Goal: Task Accomplishment & Management: Use online tool/utility

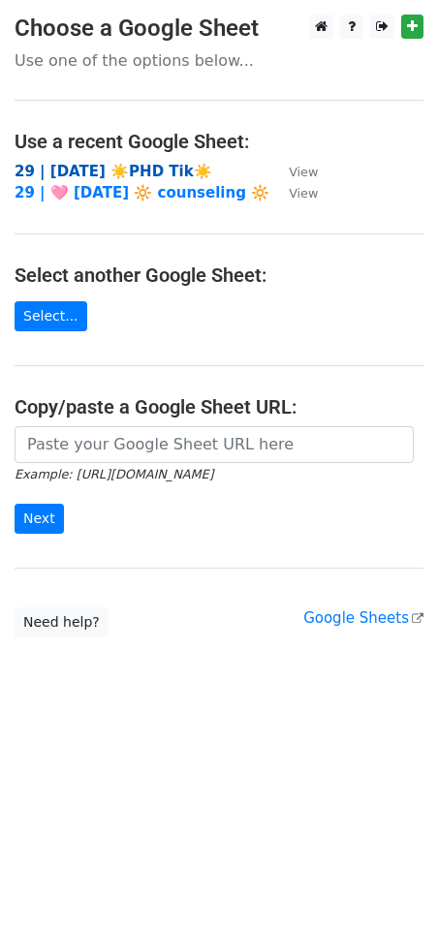
click at [113, 173] on strong "29 | AUG 19 ☀️PHD Tik☀️" at bounding box center [114, 171] width 198 height 17
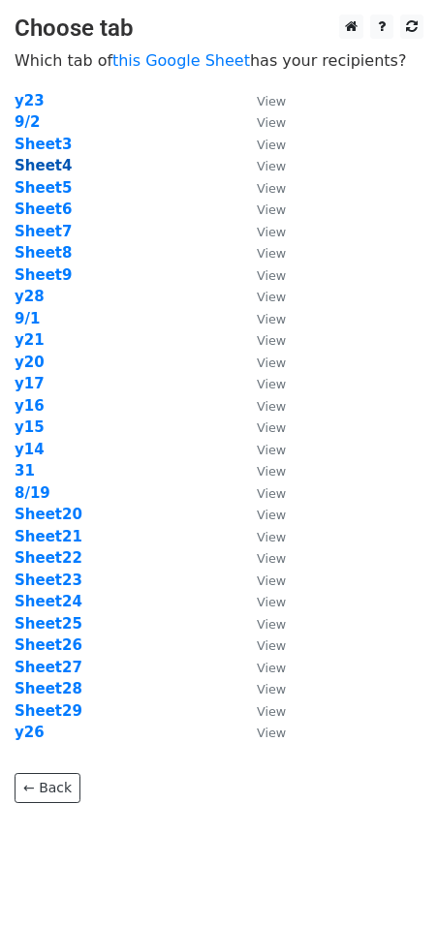
click at [50, 163] on strong "Sheet4" at bounding box center [43, 165] width 57 height 17
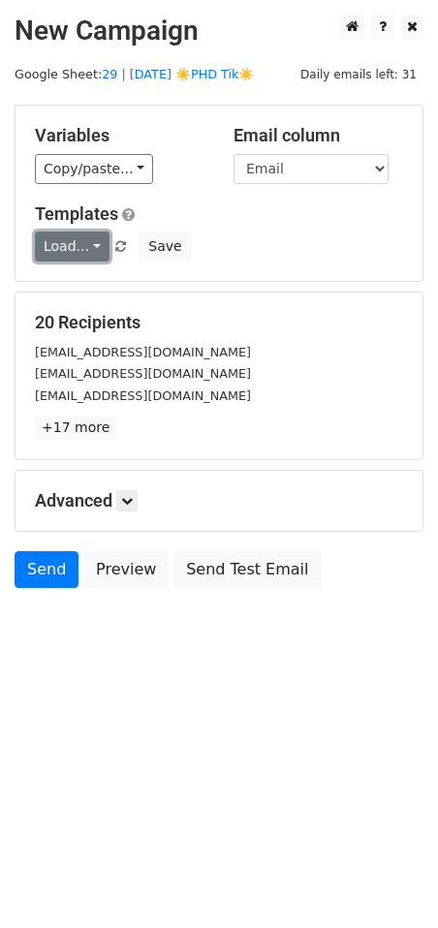
click at [55, 248] on link "Load..." at bounding box center [72, 246] width 75 height 30
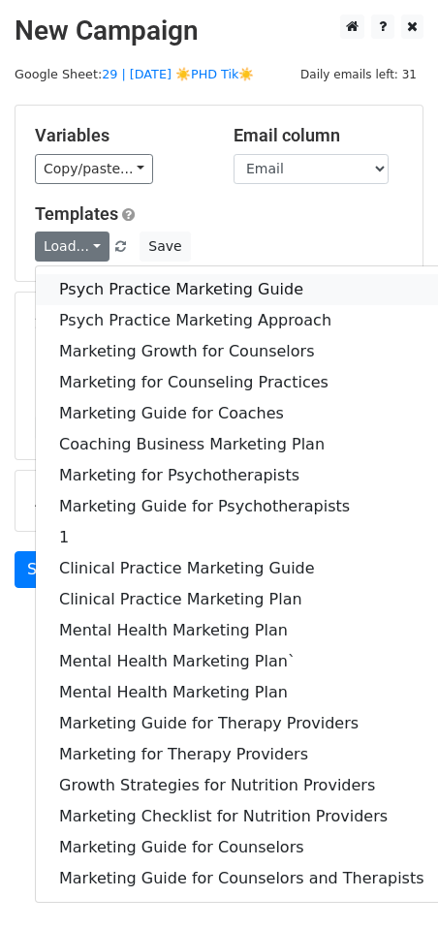
click at [138, 291] on link "Psych Practice Marketing Guide" at bounding box center [242, 289] width 412 height 31
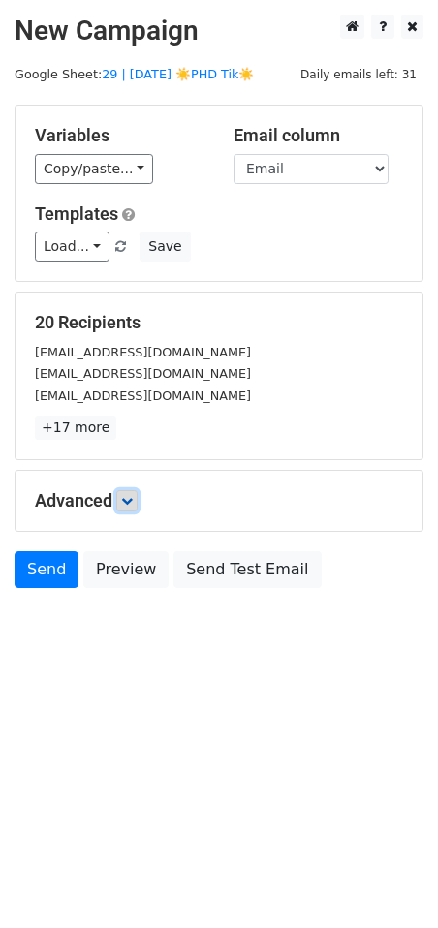
click at [134, 508] on link at bounding box center [126, 500] width 21 height 21
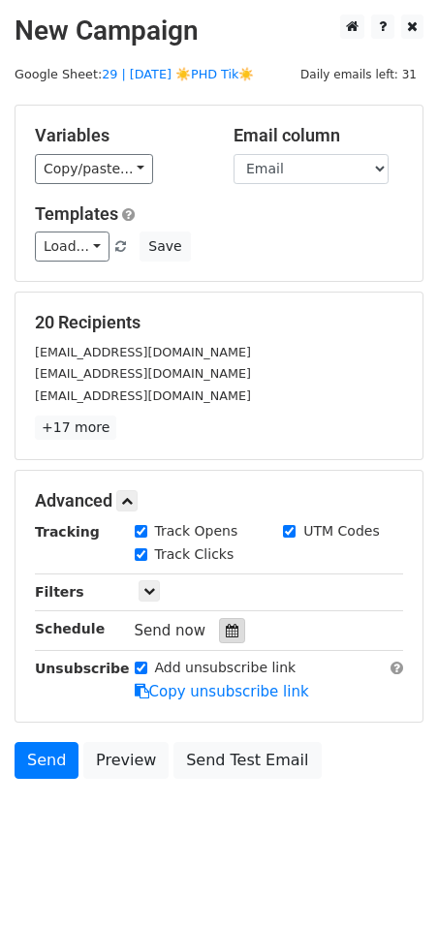
click at [226, 632] on icon at bounding box center [232, 631] width 13 height 14
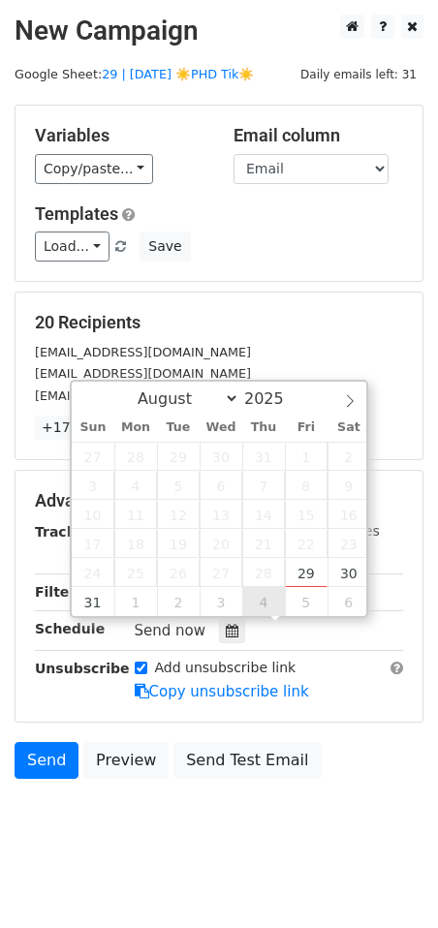
type input "2025-09-04 12:00"
select select "8"
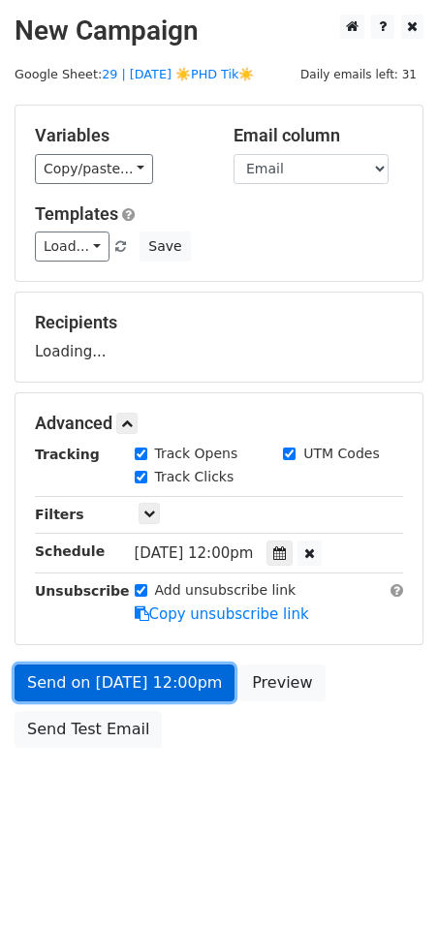
click at [214, 688] on link "Send on Sep 4 at 12:00pm" at bounding box center [125, 682] width 220 height 37
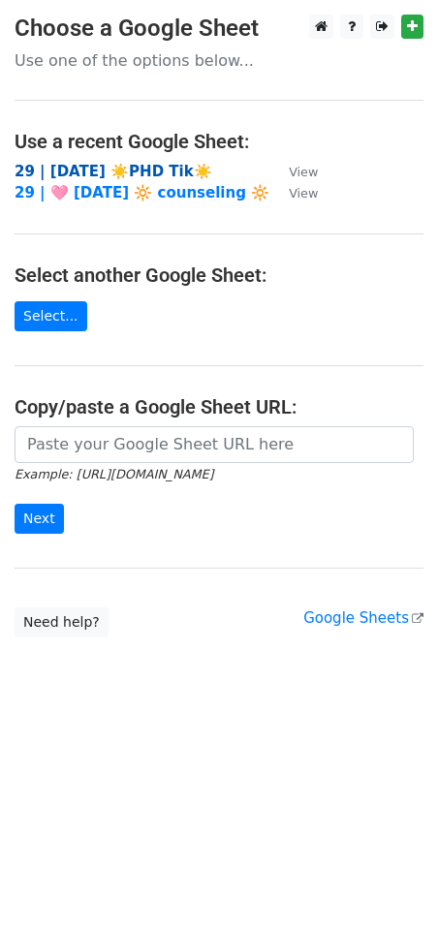
click at [148, 169] on strong "29 | AUG 19 ☀️PHD Tik☀️" at bounding box center [114, 171] width 198 height 17
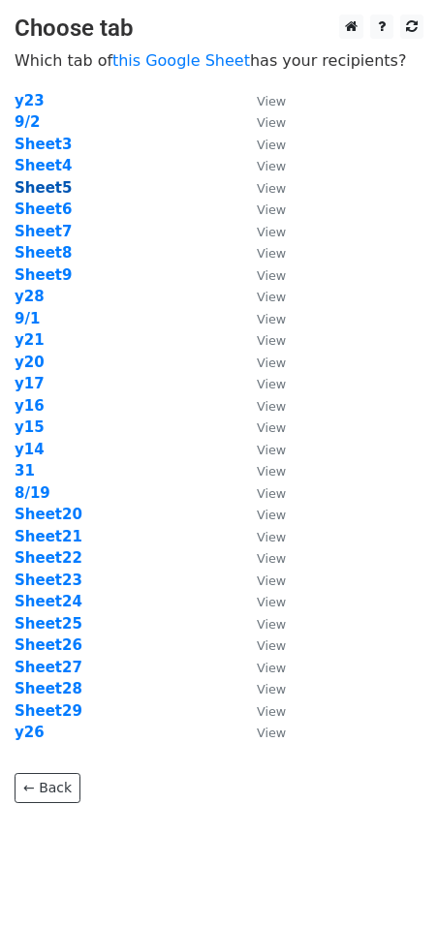
click at [49, 191] on strong "Sheet5" at bounding box center [43, 187] width 57 height 17
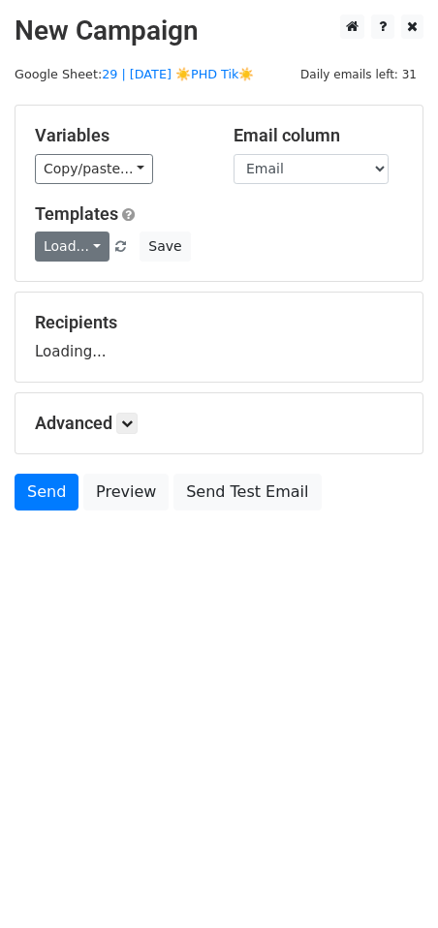
click at [56, 245] on link "Load..." at bounding box center [72, 246] width 75 height 30
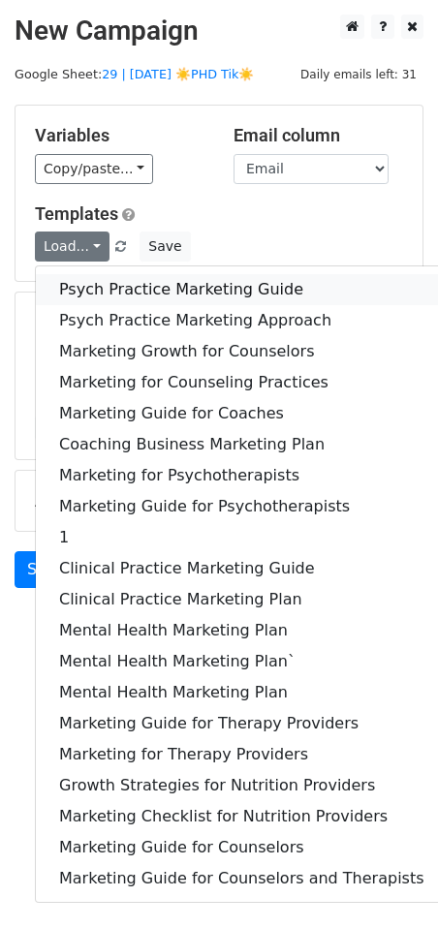
drag, startPoint x: 78, startPoint y: 290, endPoint x: 140, endPoint y: 390, distance: 118.3
click at [78, 290] on link "Psych Practice Marketing Guide" at bounding box center [242, 289] width 412 height 31
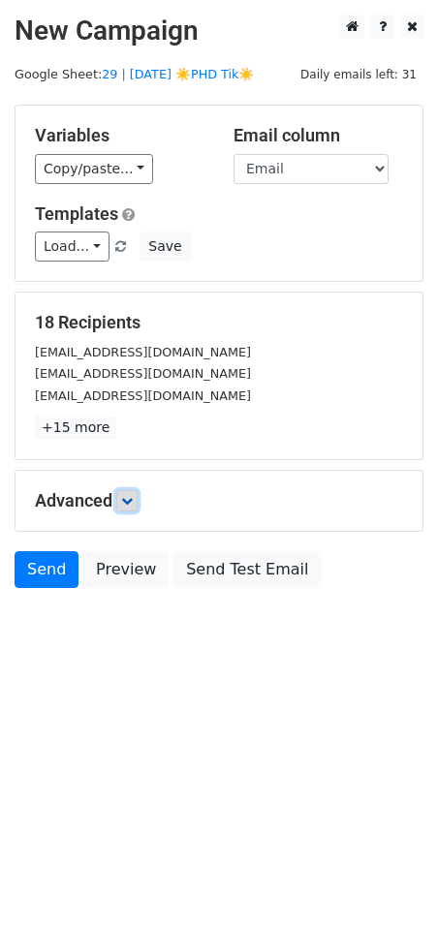
click at [127, 505] on icon at bounding box center [127, 501] width 12 height 12
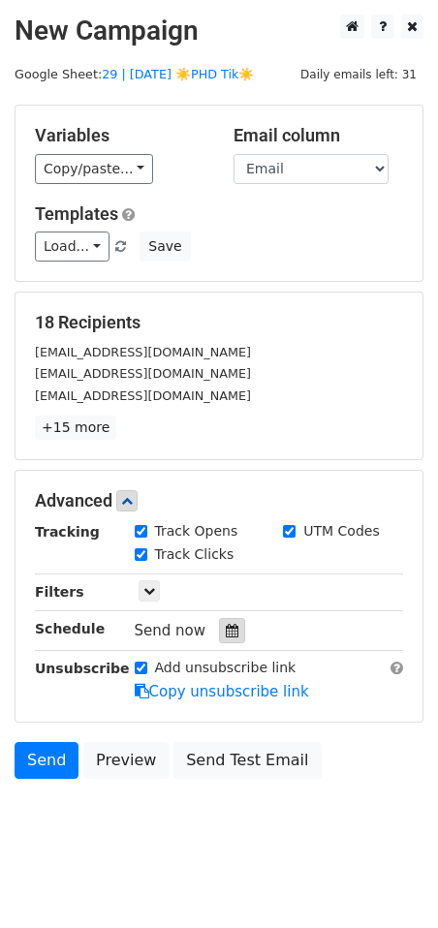
click at [220, 637] on div at bounding box center [232, 630] width 26 height 25
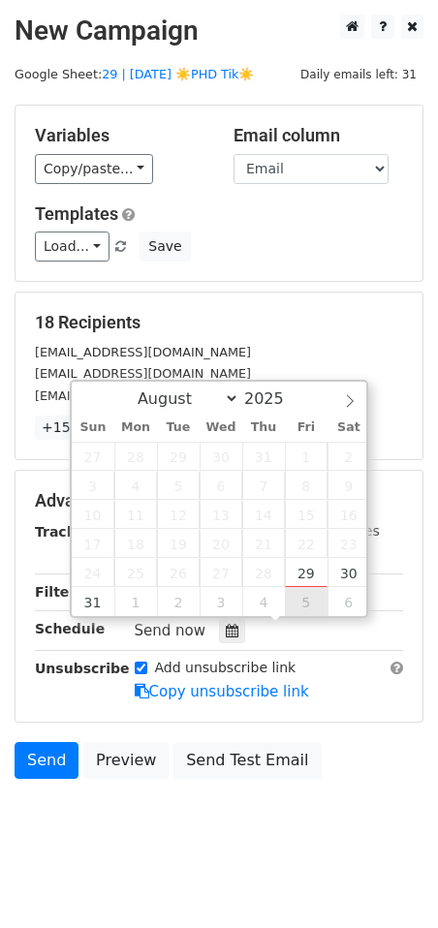
type input "2025-09-05 12:00"
select select "8"
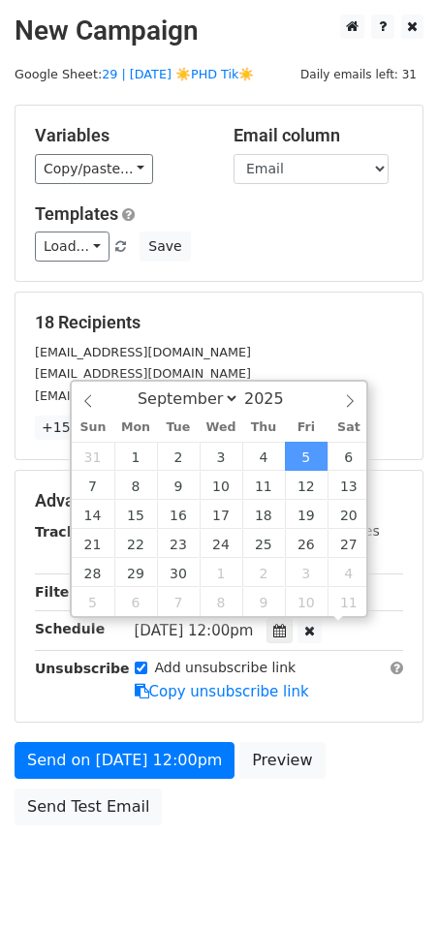
scroll to position [1, 0]
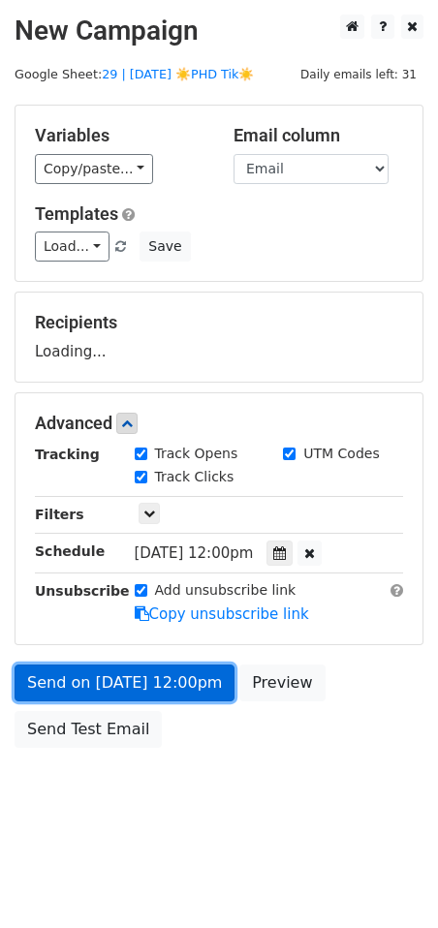
click at [174, 691] on link "Send on Sep 5 at 12:00pm" at bounding box center [125, 682] width 220 height 37
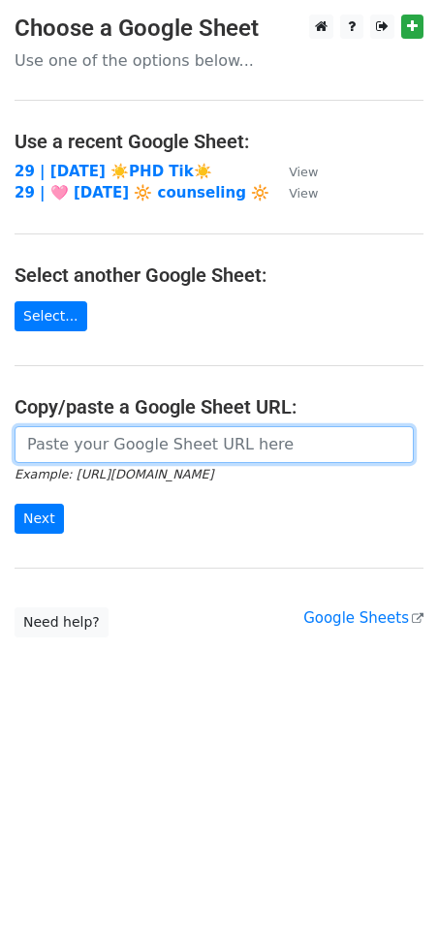
click at [126, 433] on input "url" at bounding box center [214, 444] width 399 height 37
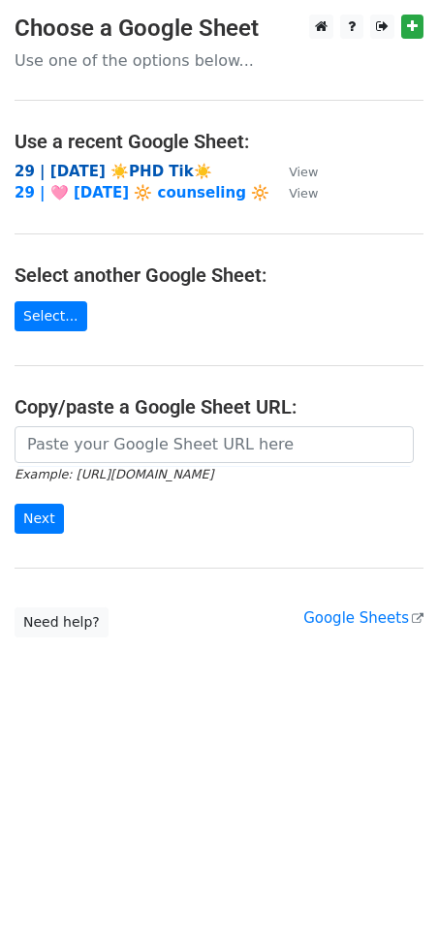
click at [160, 165] on strong "29 | [DATE] ☀️PHD Tik☀️" at bounding box center [114, 171] width 198 height 17
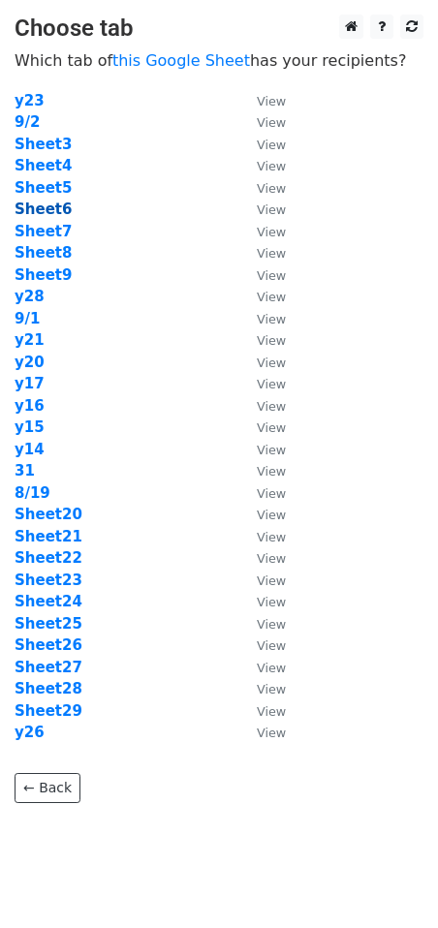
click at [46, 206] on strong "Sheet6" at bounding box center [43, 208] width 57 height 17
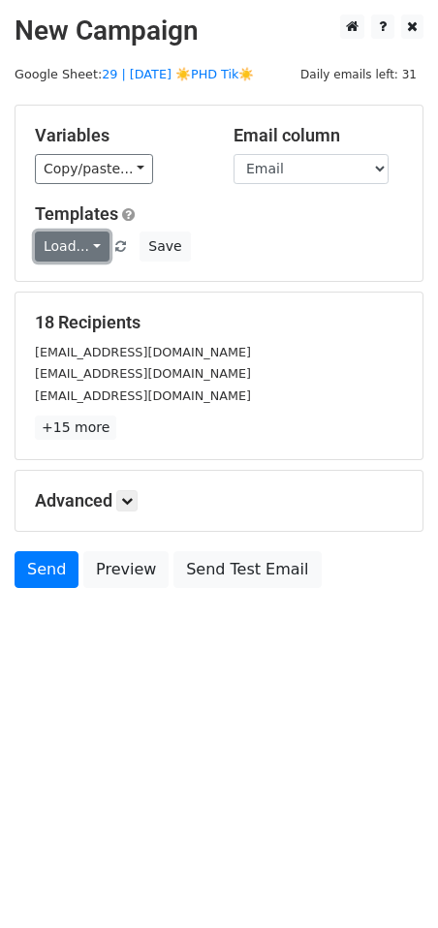
click at [65, 233] on link "Load..." at bounding box center [72, 246] width 75 height 30
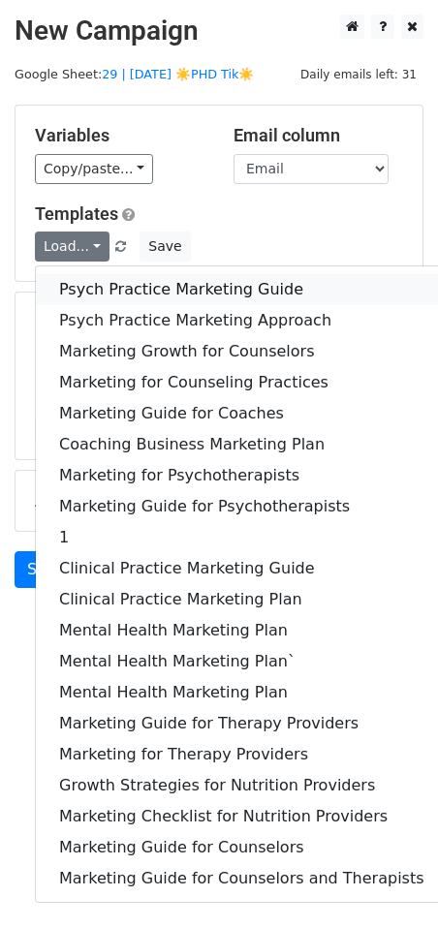
click at [76, 274] on link "Psych Practice Marketing Guide" at bounding box center [242, 289] width 412 height 31
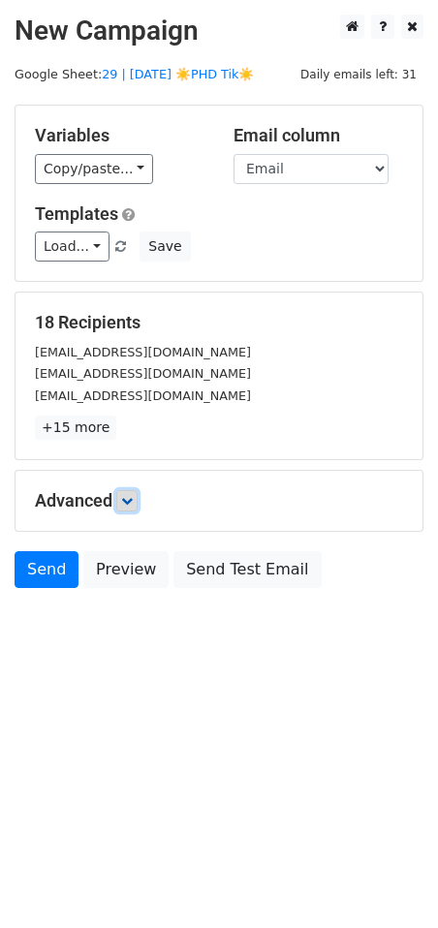
click at [131, 501] on icon at bounding box center [127, 501] width 12 height 12
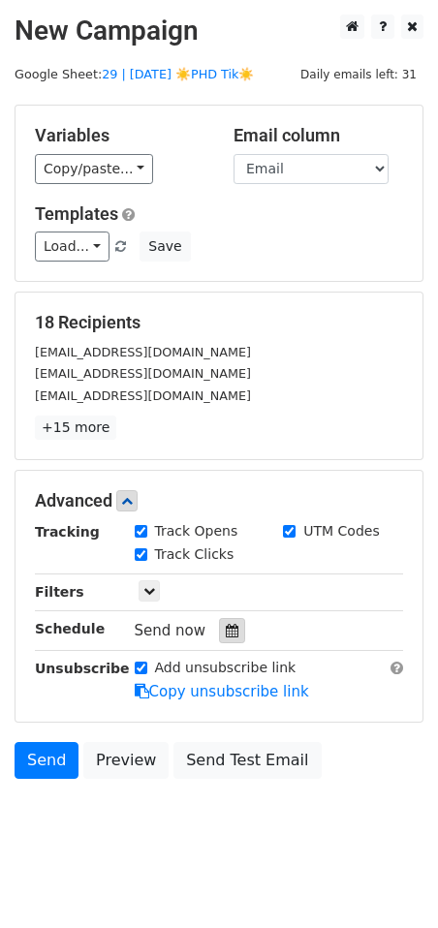
click at [227, 621] on div at bounding box center [232, 630] width 26 height 25
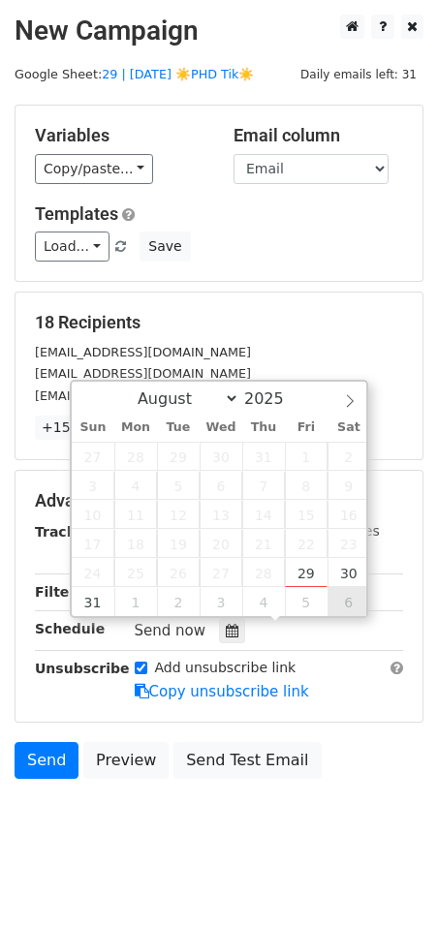
type input "2025-09-06 12:00"
select select "8"
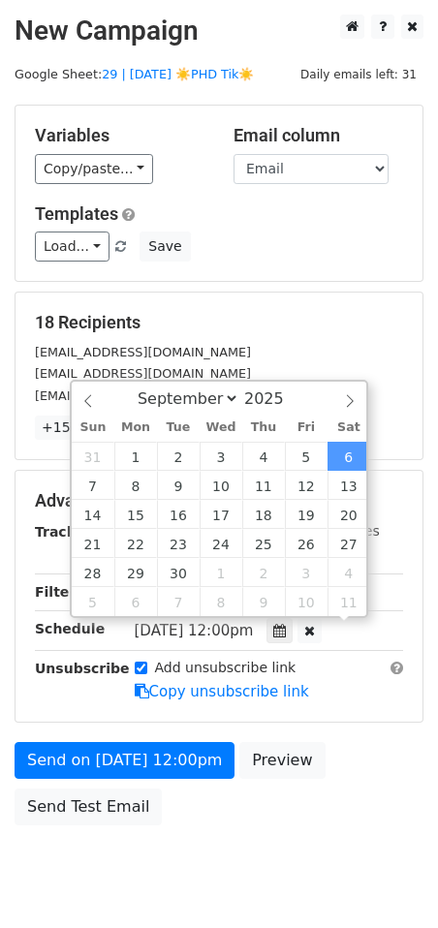
scroll to position [1, 0]
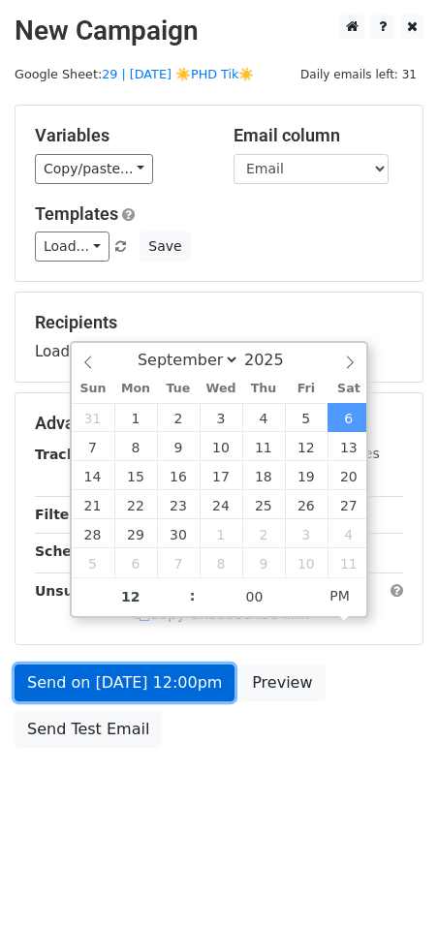
click at [189, 684] on link "Send on Sep 6 at 12:00pm" at bounding box center [125, 682] width 220 height 37
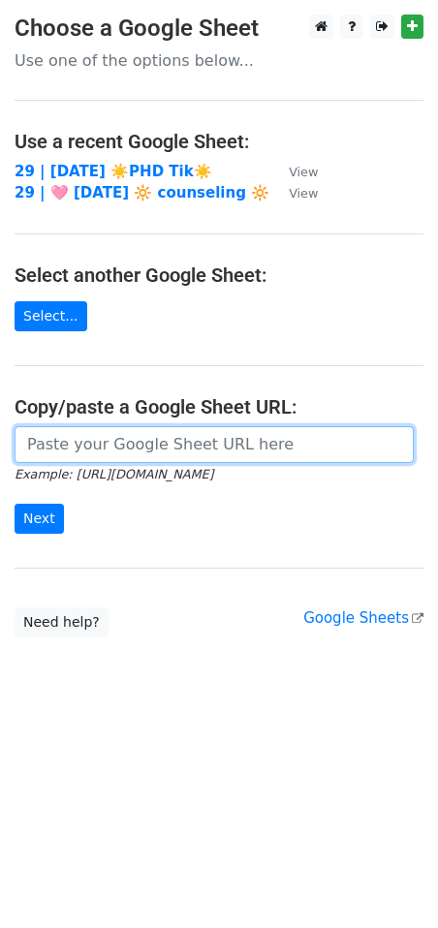
click at [155, 451] on input "url" at bounding box center [214, 444] width 399 height 37
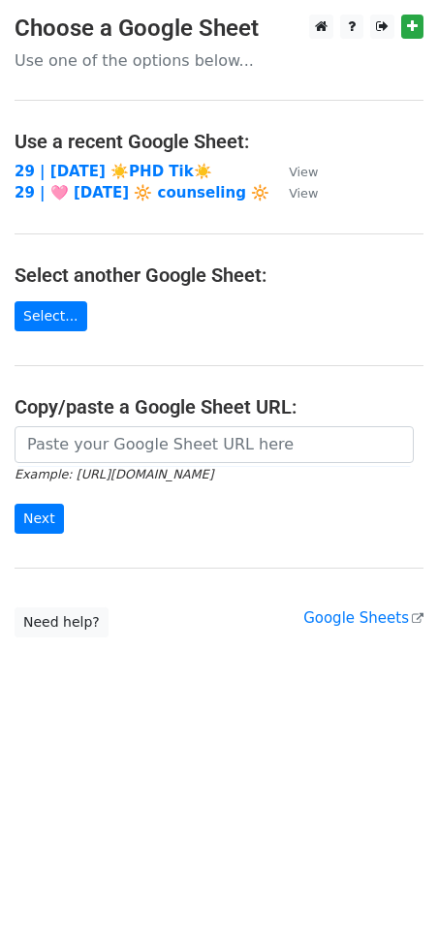
click at [121, 159] on main "Choose a Google Sheet Use one of the options below... Use a recent Google Sheet…" at bounding box center [219, 326] width 438 height 623
click at [121, 169] on strong "29 | AUG 19 ☀️PHD Tik☀️" at bounding box center [114, 171] width 198 height 17
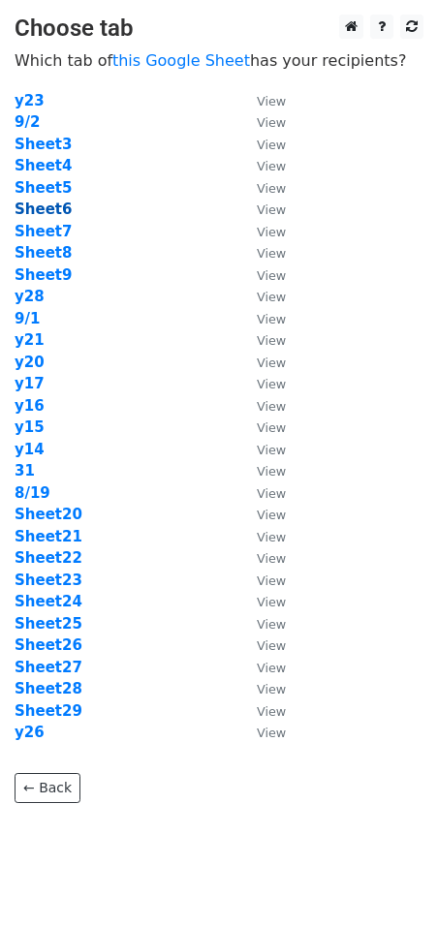
click at [51, 211] on strong "Sheet6" at bounding box center [43, 208] width 57 height 17
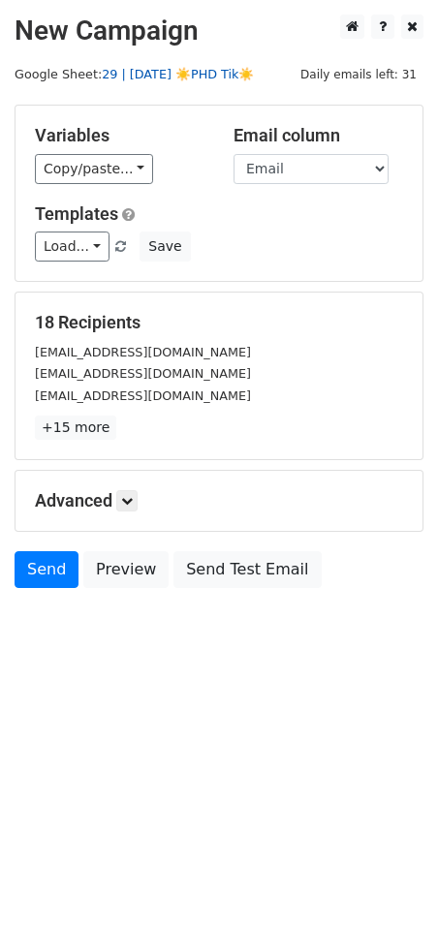
click at [194, 75] on link "29 | [DATE] ☀️PHD Tik☀️" at bounding box center [178, 74] width 152 height 15
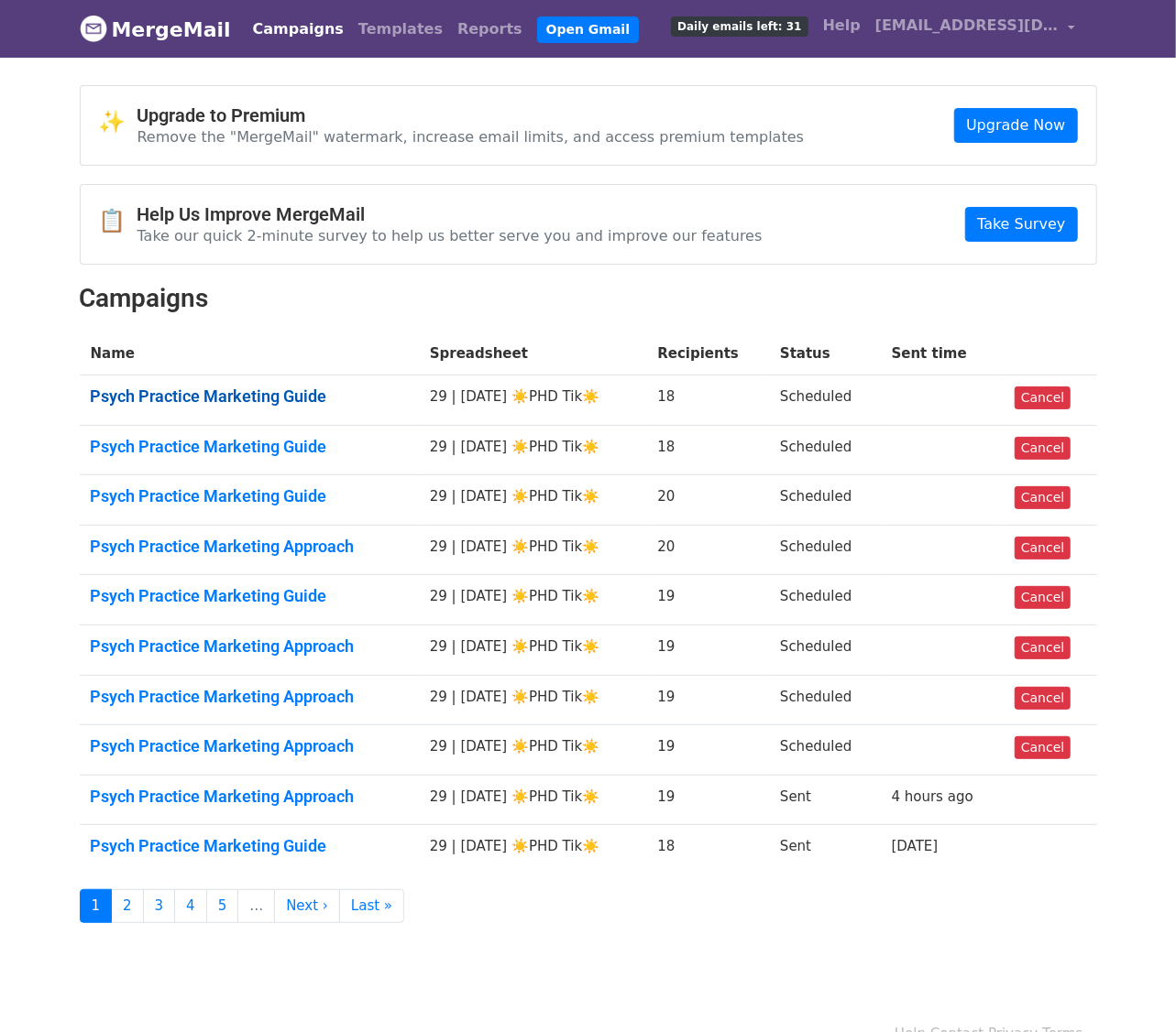
click at [239, 404] on link "Psych Practice Marketing Guide" at bounding box center [249, 396] width 317 height 20
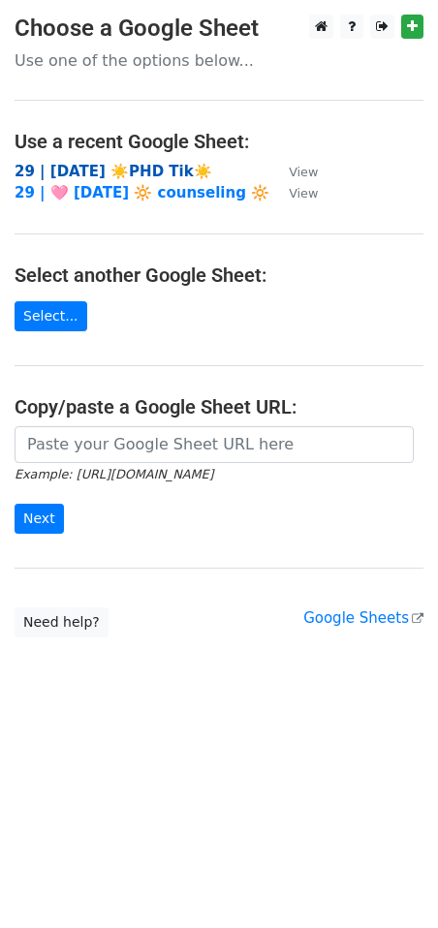
click at [110, 169] on strong "29 | [DATE] ☀️PHD Tik☀️" at bounding box center [114, 171] width 198 height 17
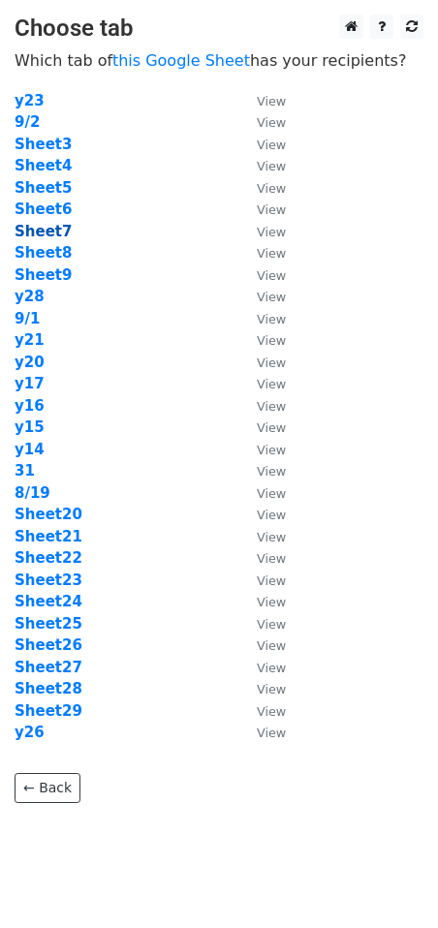
click at [50, 230] on strong "Sheet7" at bounding box center [43, 231] width 57 height 17
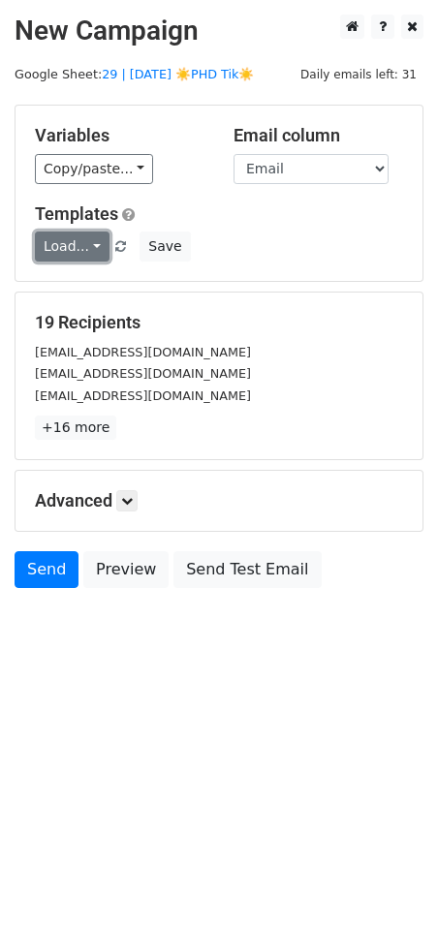
click at [56, 239] on link "Load..." at bounding box center [72, 246] width 75 height 30
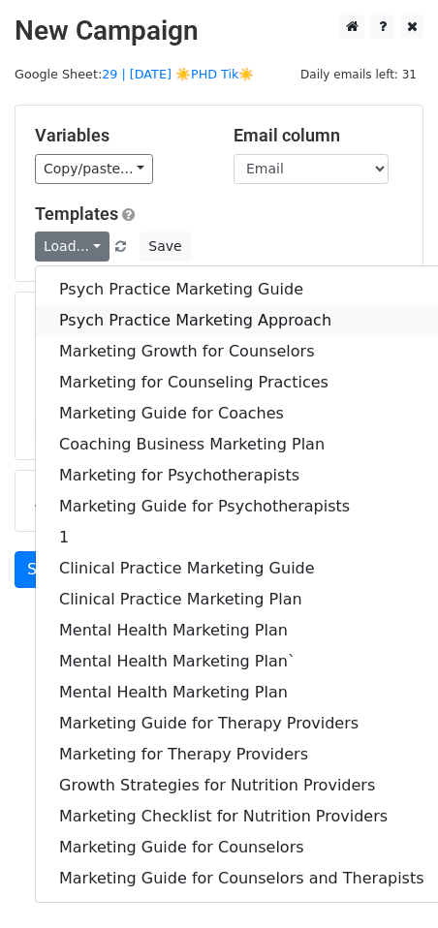
click at [59, 321] on link "Psych Practice Marketing Approach" at bounding box center [242, 320] width 412 height 31
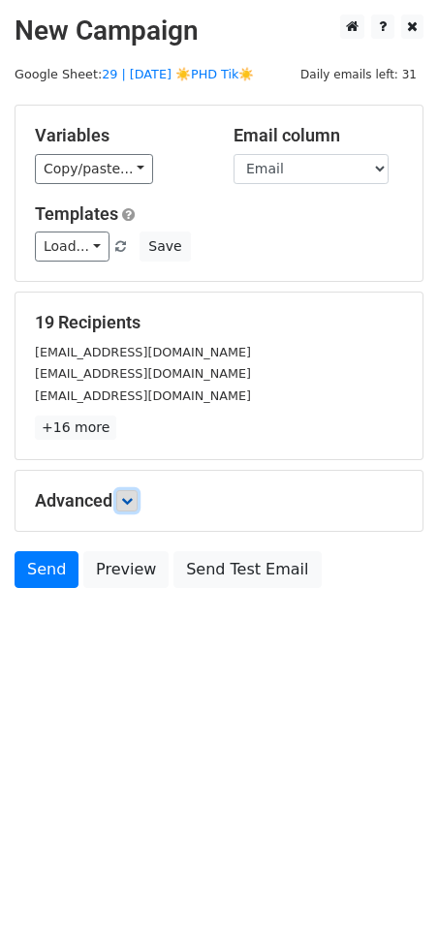
click at [129, 499] on icon at bounding box center [127, 501] width 12 height 12
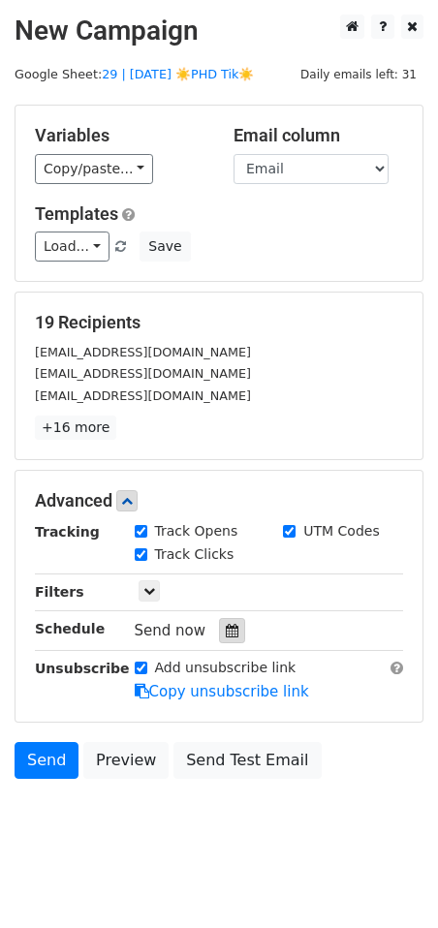
click at [226, 633] on icon at bounding box center [232, 631] width 13 height 14
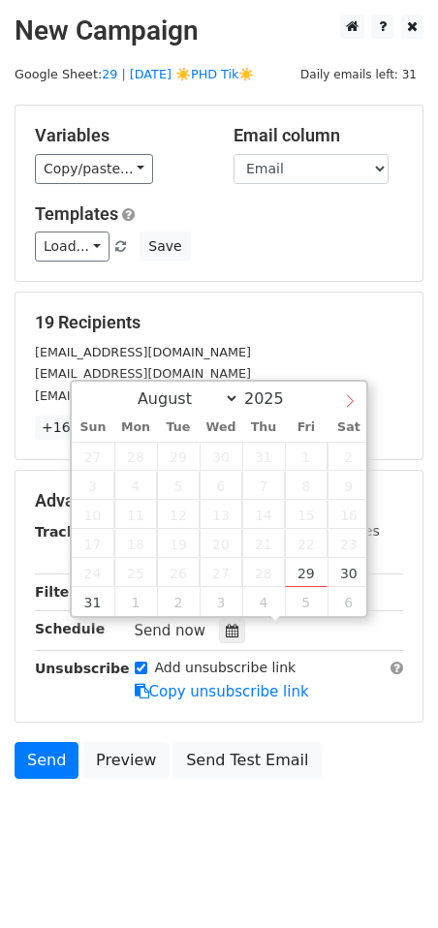
select select "8"
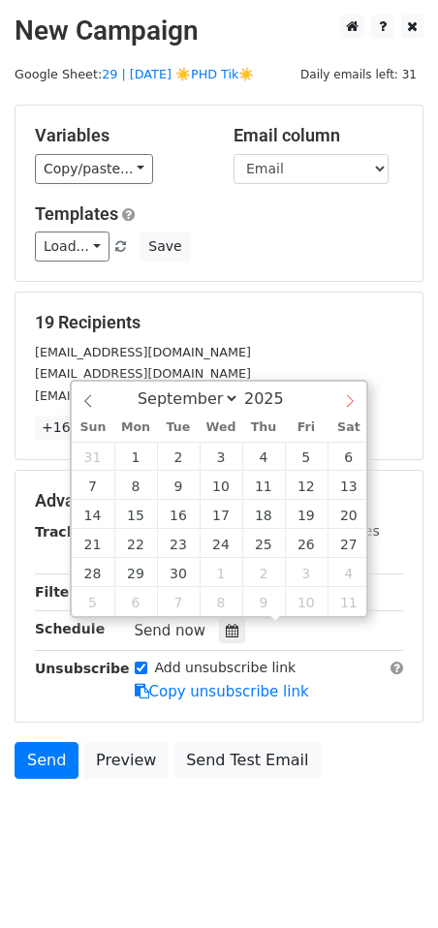
click at [351, 405] on icon at bounding box center [350, 401] width 14 height 14
type input "2025-09-07 12:00"
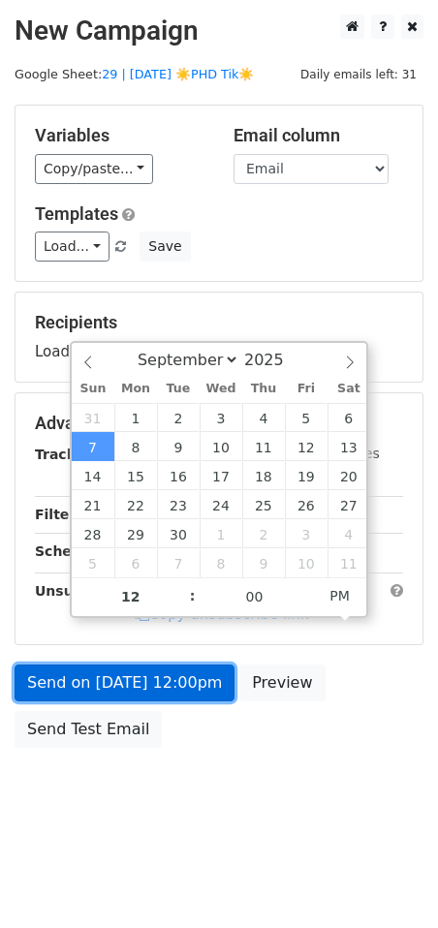
click at [121, 685] on link "Send on Sep 7 at 12:00pm" at bounding box center [125, 682] width 220 height 37
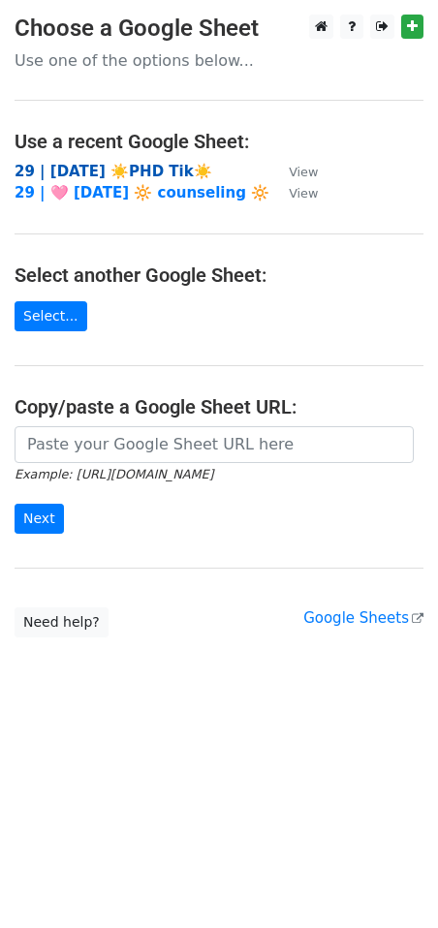
click at [144, 169] on strong "29 | [DATE] ☀️PHD Tik☀️" at bounding box center [114, 171] width 198 height 17
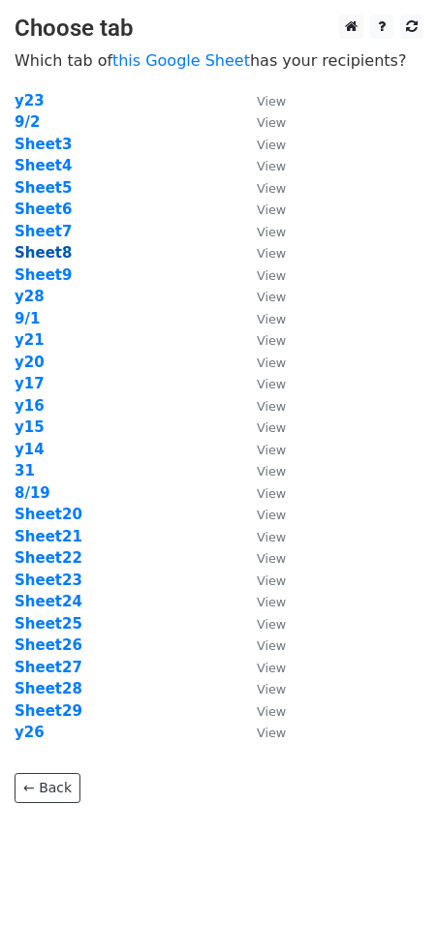
click at [51, 251] on strong "Sheet8" at bounding box center [43, 252] width 57 height 17
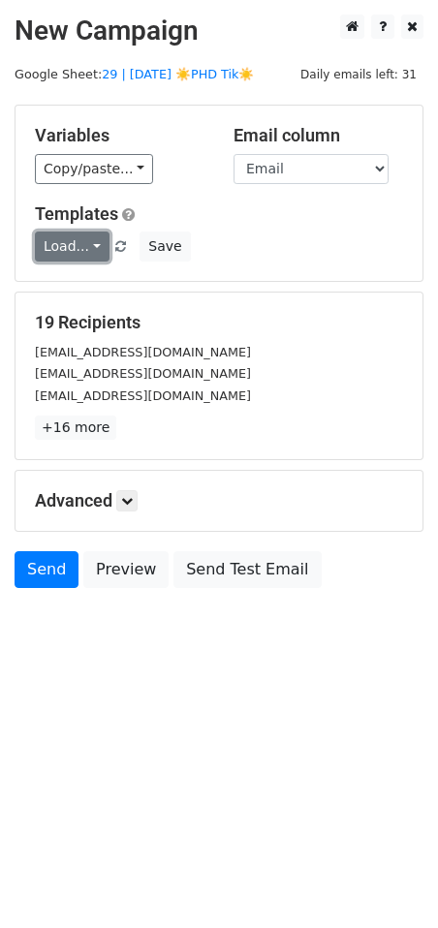
click at [64, 238] on link "Load..." at bounding box center [72, 246] width 75 height 30
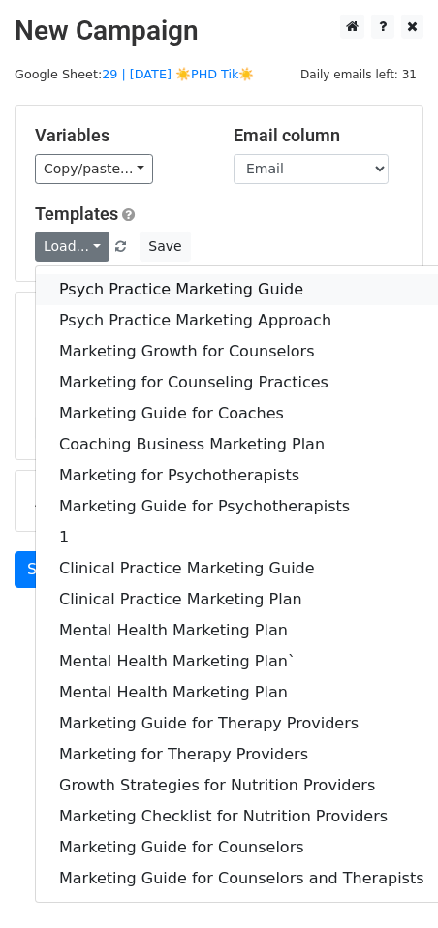
click at [102, 287] on link "Psych Practice Marketing Guide" at bounding box center [242, 289] width 412 height 31
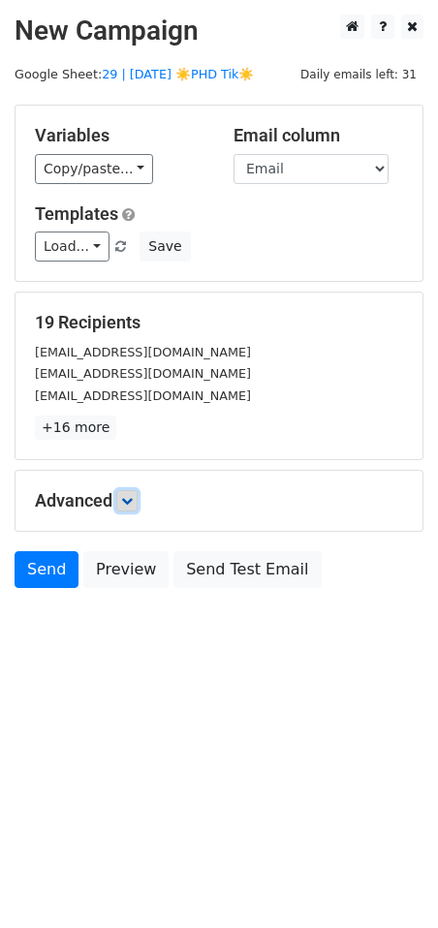
drag, startPoint x: 134, startPoint y: 499, endPoint x: 187, endPoint y: 575, distance: 93.2
click at [133, 500] on icon at bounding box center [127, 501] width 12 height 12
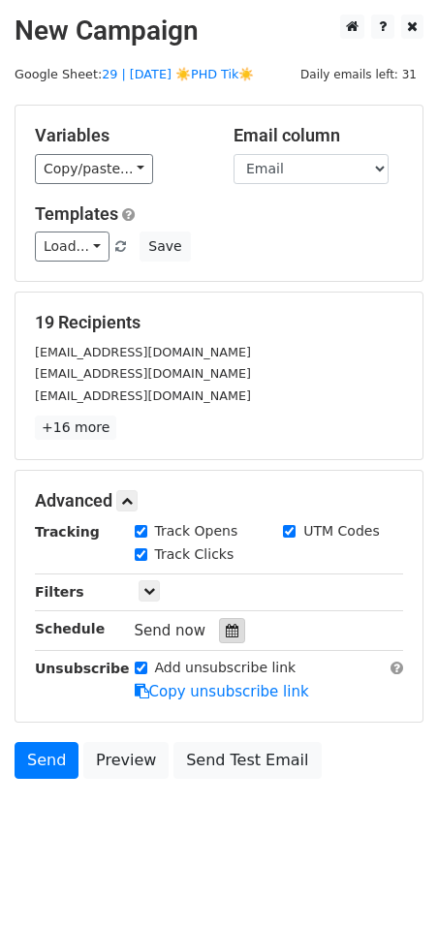
click at [228, 634] on icon at bounding box center [232, 631] width 13 height 14
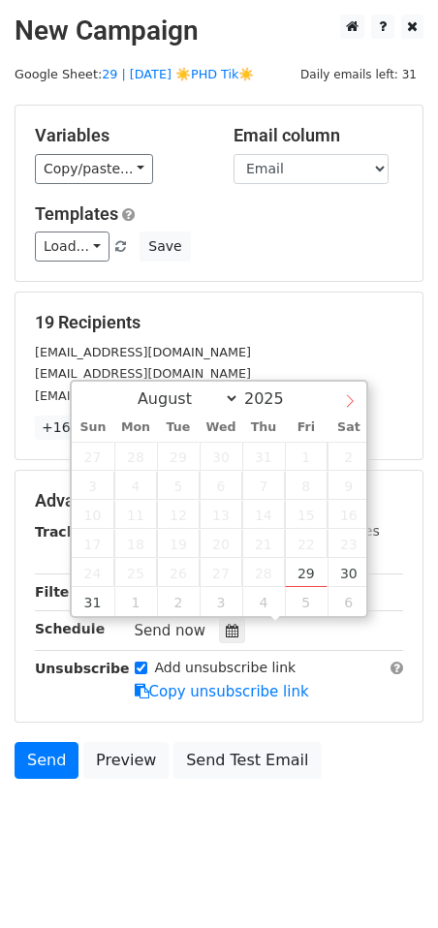
select select "8"
click at [351, 402] on icon at bounding box center [350, 400] width 7 height 13
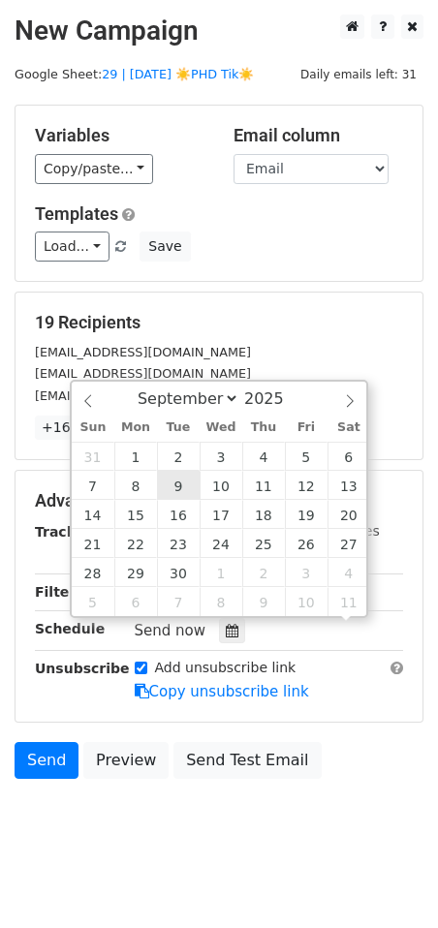
scroll to position [1, 0]
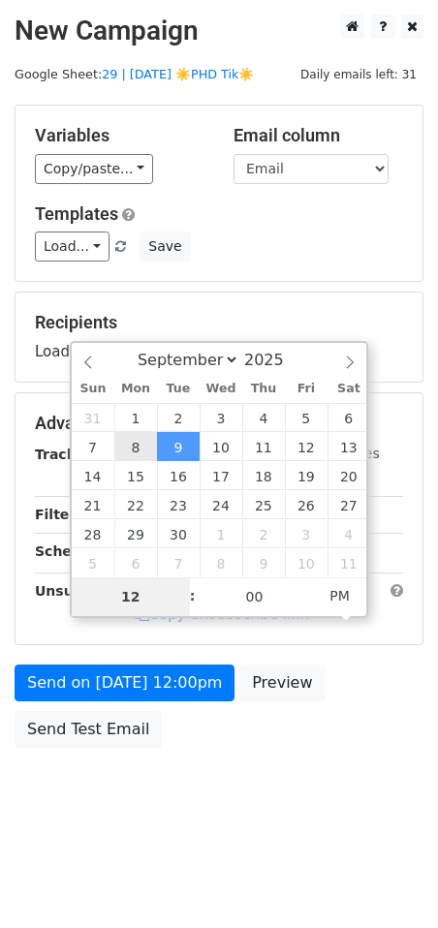
type input "2025-09-08 12:00"
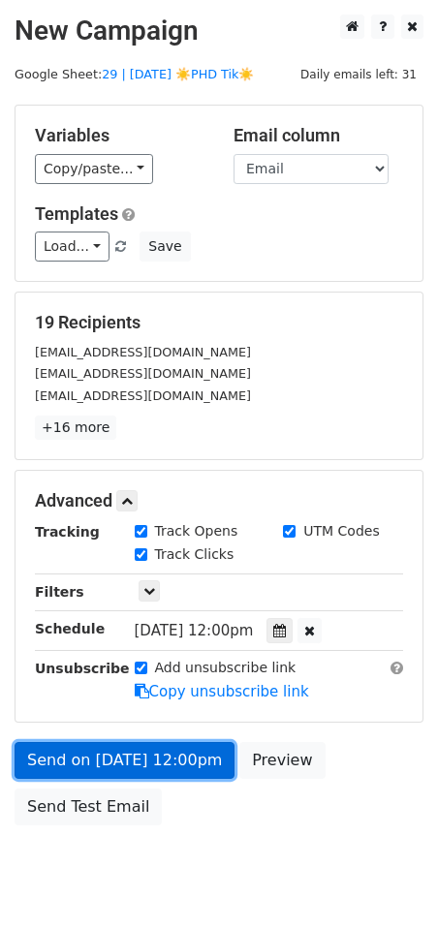
click at [144, 749] on link "Send on Sep 8 at 12:00pm" at bounding box center [125, 760] width 220 height 37
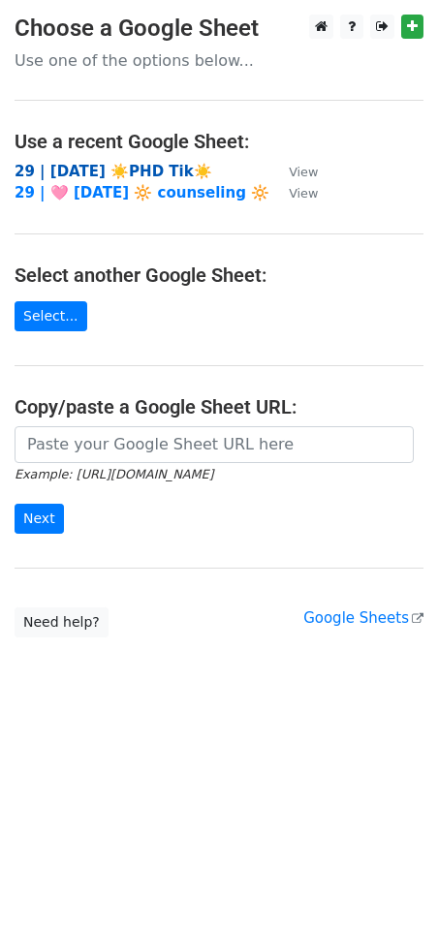
click at [131, 172] on strong "29 | [DATE] ☀️PHD Tik☀️" at bounding box center [114, 171] width 198 height 17
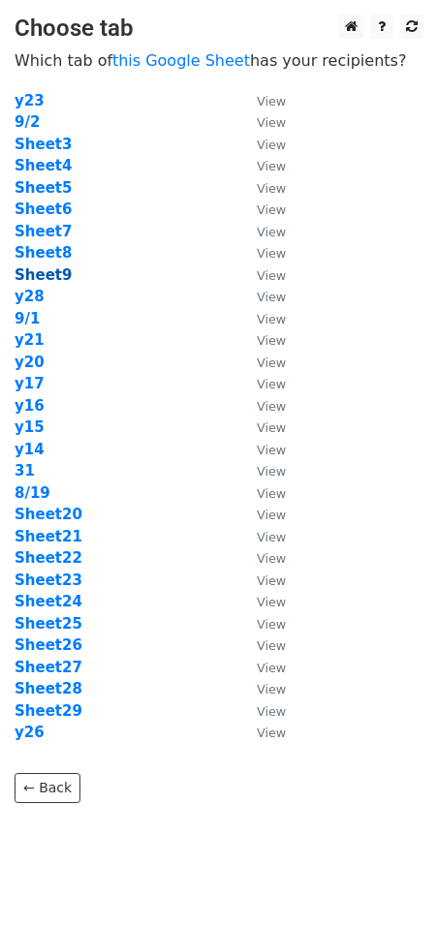
click at [45, 270] on strong "Sheet9" at bounding box center [43, 274] width 57 height 17
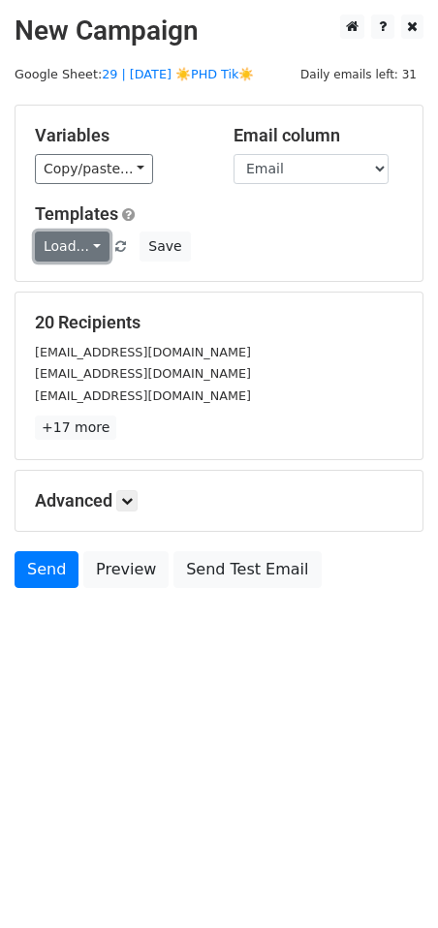
click at [63, 246] on link "Load..." at bounding box center [72, 246] width 75 height 30
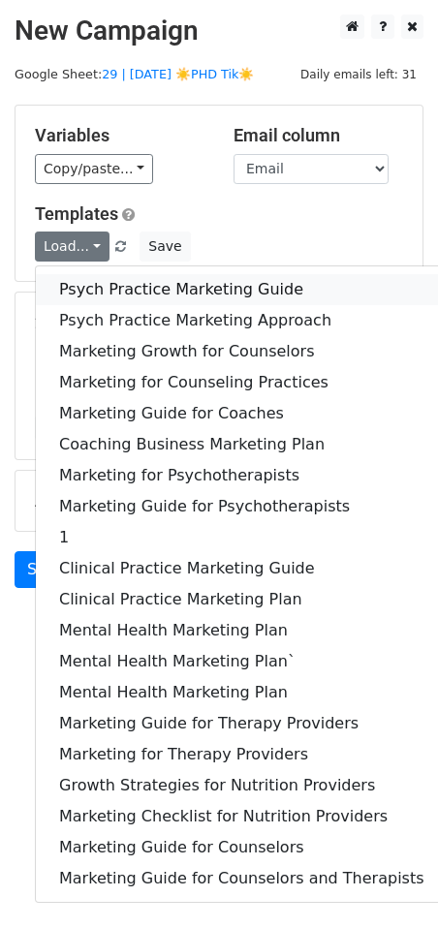
click at [99, 294] on link "Psych Practice Marketing Guide" at bounding box center [242, 289] width 412 height 31
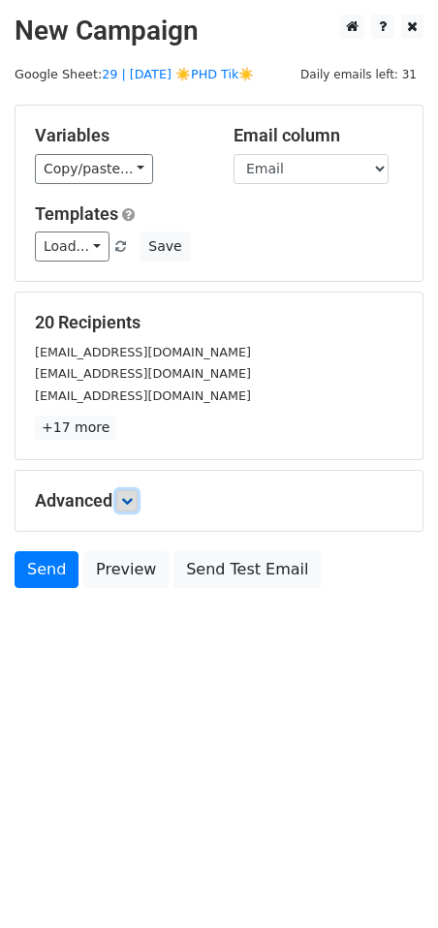
click at [138, 499] on link at bounding box center [126, 500] width 21 height 21
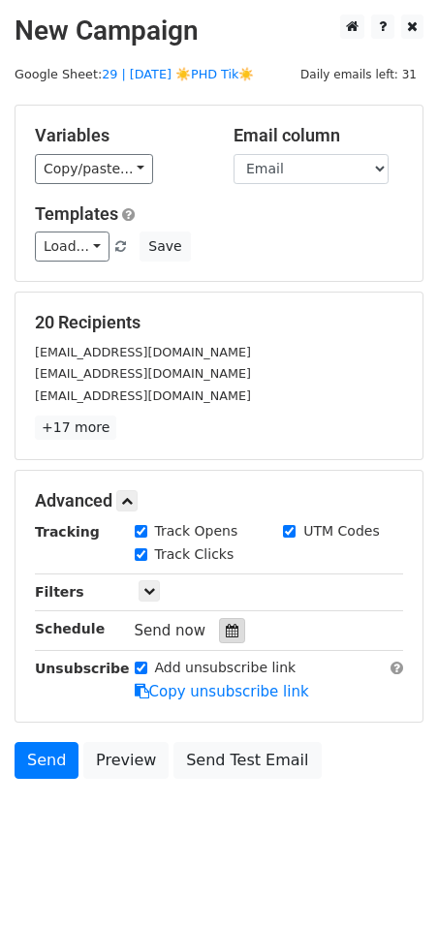
click at [226, 629] on icon at bounding box center [232, 631] width 13 height 14
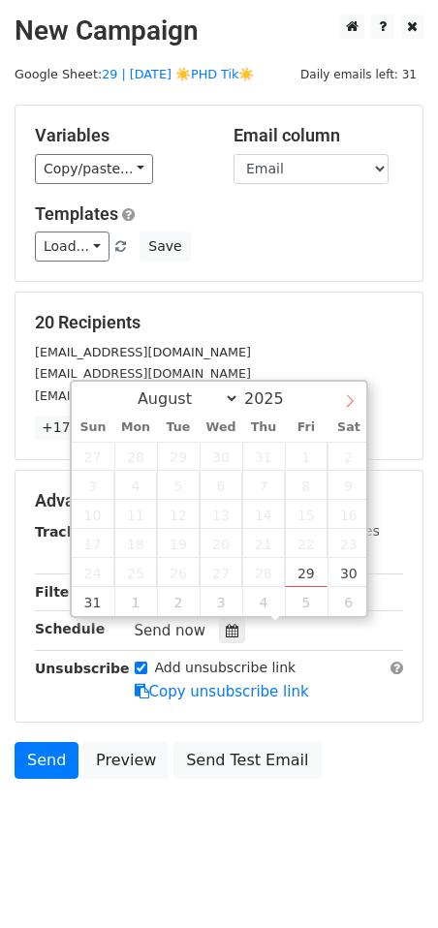
select select "8"
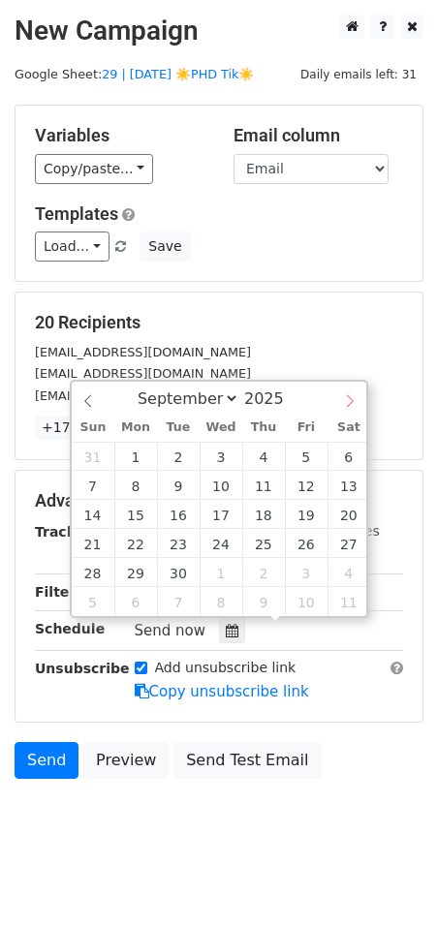
click at [353, 405] on icon at bounding box center [350, 401] width 14 height 14
type input "2025-09-09 12:00"
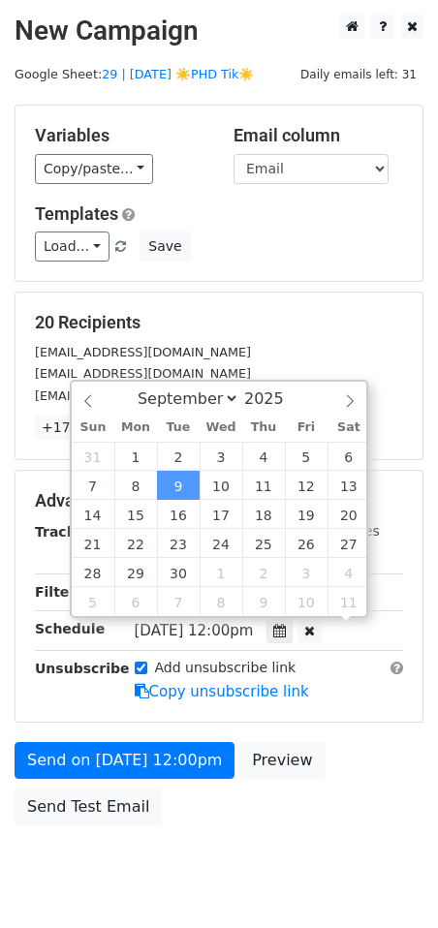
scroll to position [1, 0]
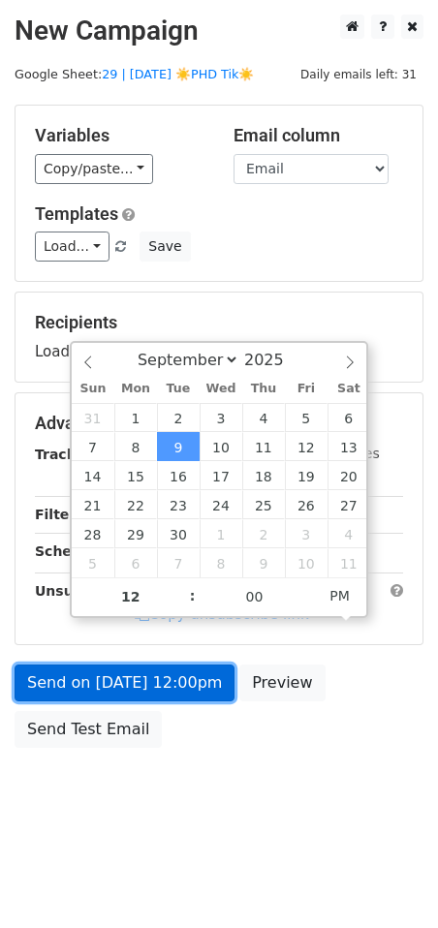
click at [136, 668] on link "Send on Sep 9 at 12:00pm" at bounding box center [125, 682] width 220 height 37
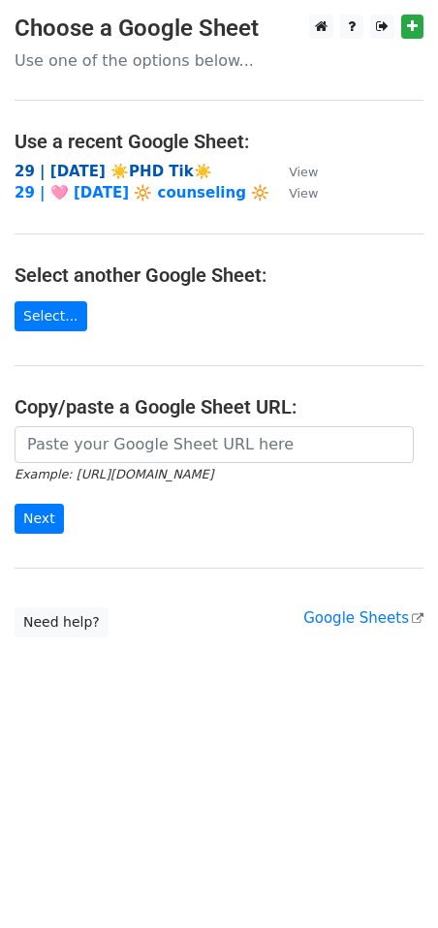
click at [124, 164] on strong "29 | [DATE] ☀️PHD Tik☀️" at bounding box center [114, 171] width 198 height 17
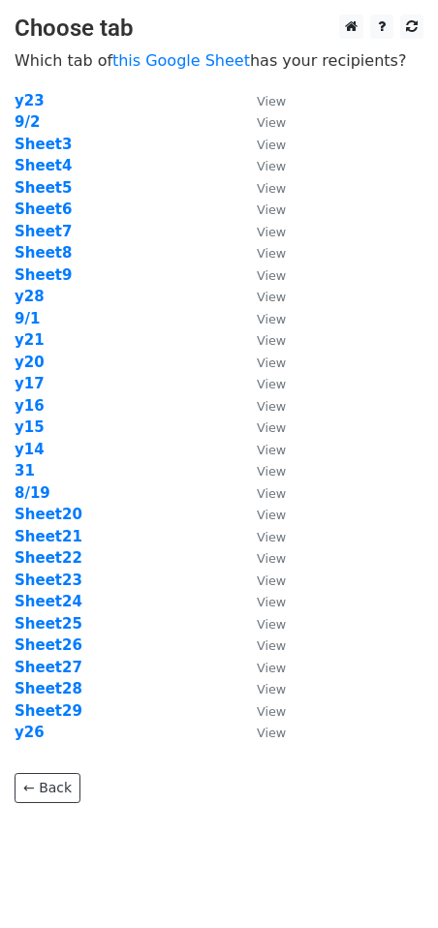
scroll to position [30, 0]
